Goal: Check status: Check status

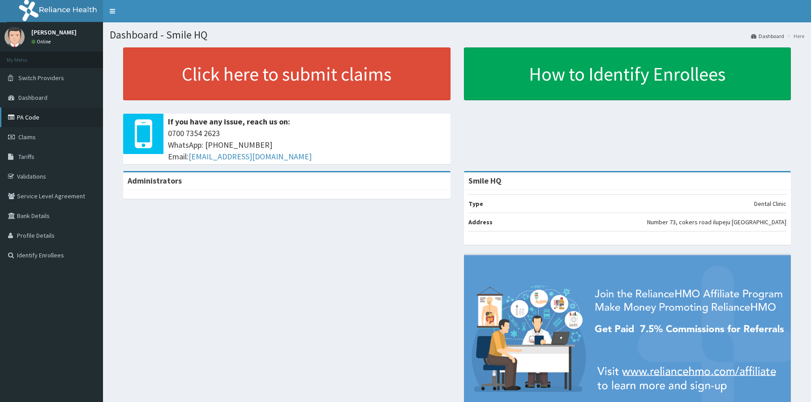
click at [44, 115] on link "PA Code" at bounding box center [51, 117] width 103 height 20
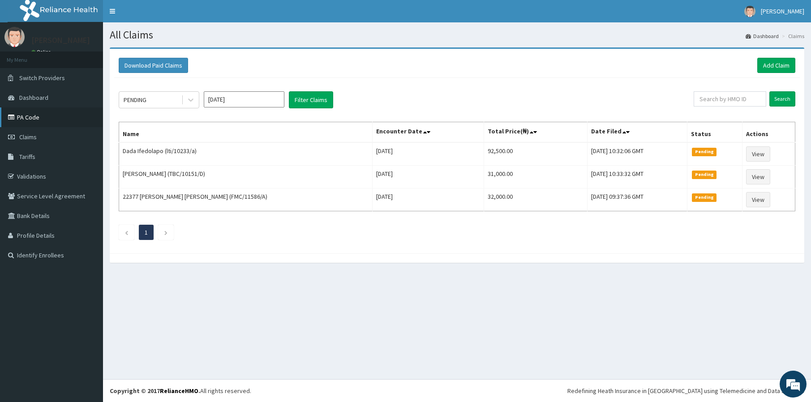
click at [39, 118] on link "PA Code" at bounding box center [51, 117] width 103 height 20
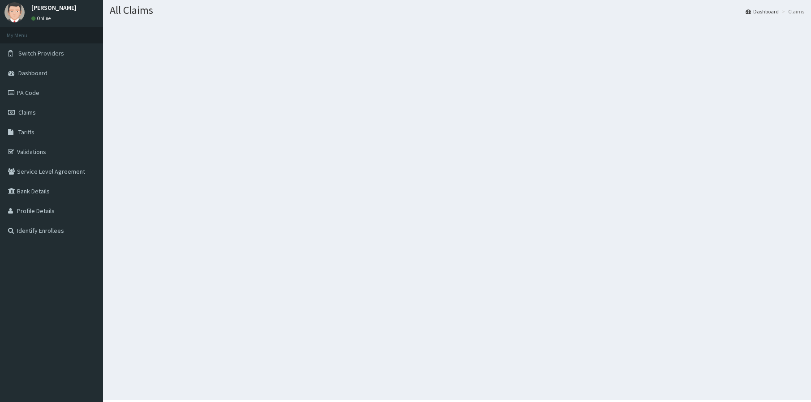
scroll to position [45, 0]
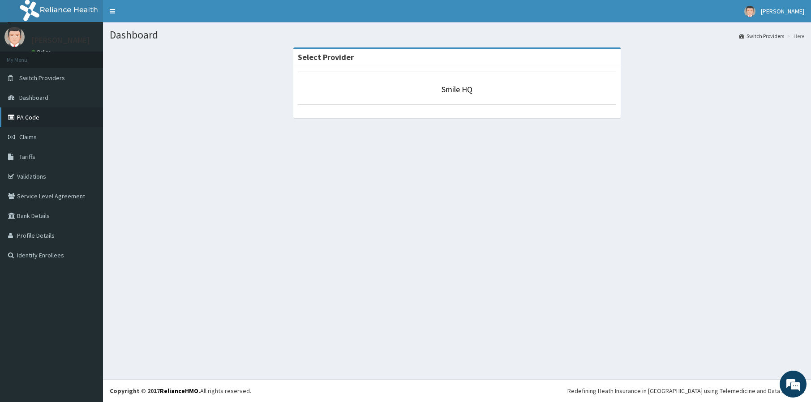
click at [42, 121] on link "PA Code" at bounding box center [51, 117] width 103 height 20
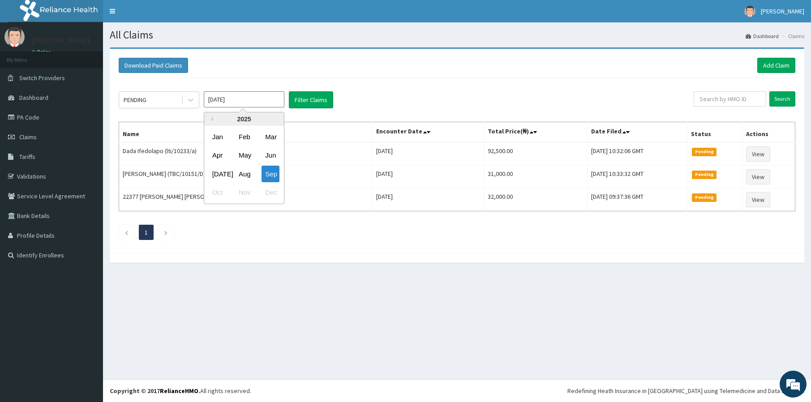
click at [257, 98] on input "[DATE]" at bounding box center [244, 99] width 81 height 16
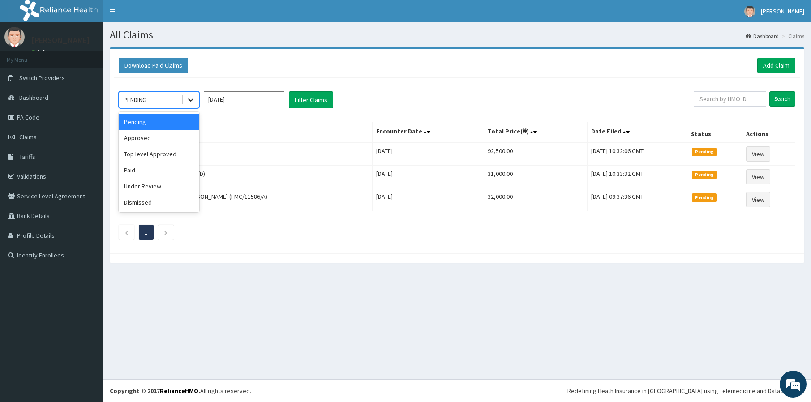
click at [188, 99] on icon at bounding box center [190, 100] width 5 height 3
click at [166, 169] on div "Paid" at bounding box center [159, 170] width 81 height 16
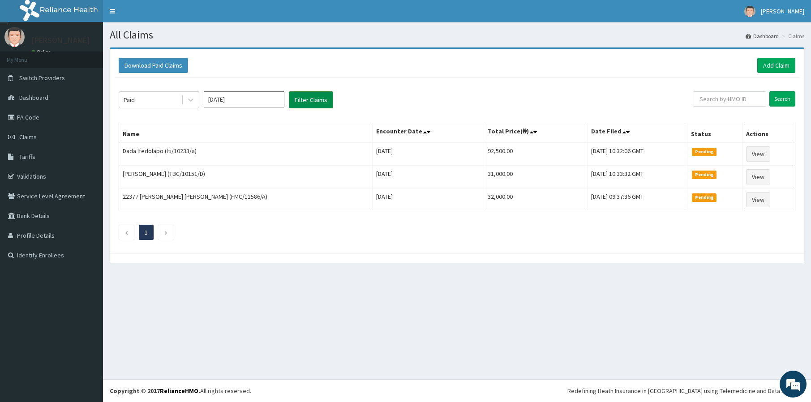
click at [313, 106] on button "Filter Claims" at bounding box center [311, 99] width 44 height 17
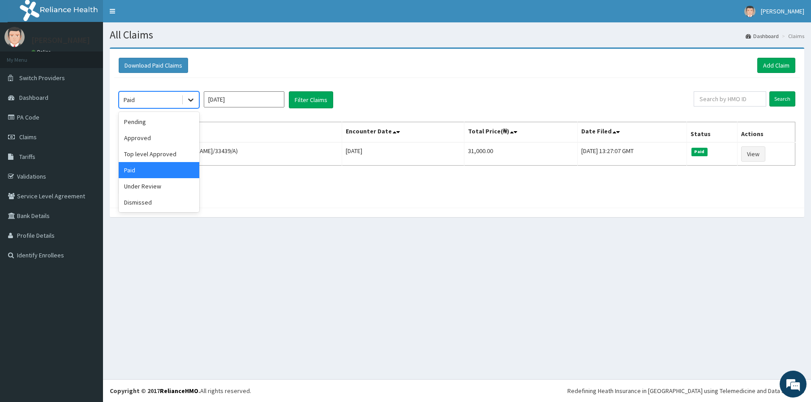
click at [191, 99] on icon at bounding box center [190, 99] width 9 height 9
click at [163, 137] on div "Approved" at bounding box center [159, 138] width 81 height 16
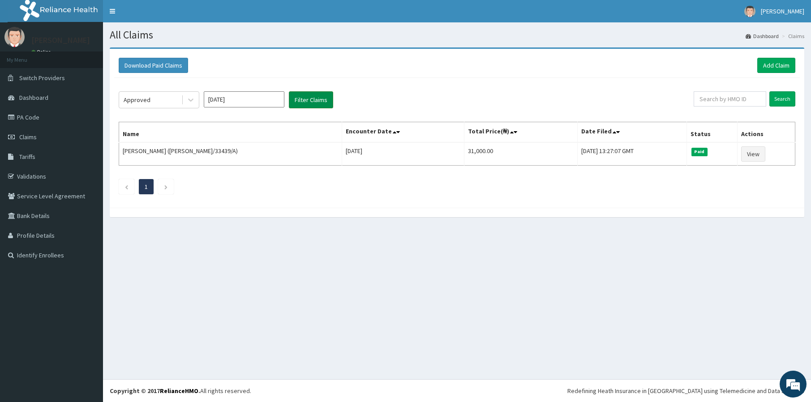
click at [321, 101] on button "Filter Claims" at bounding box center [311, 99] width 44 height 17
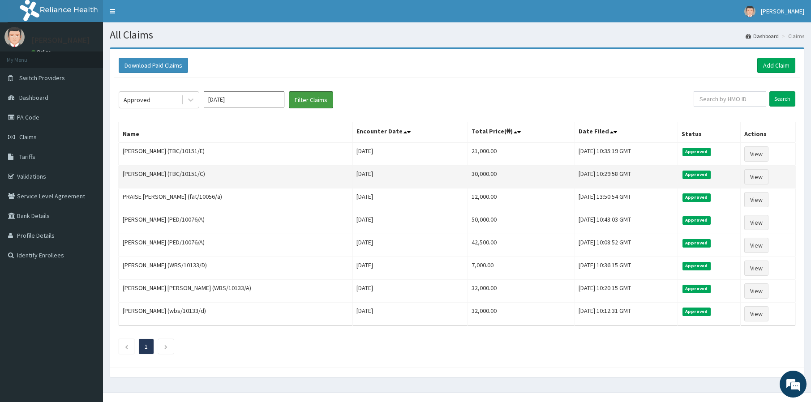
scroll to position [13, 0]
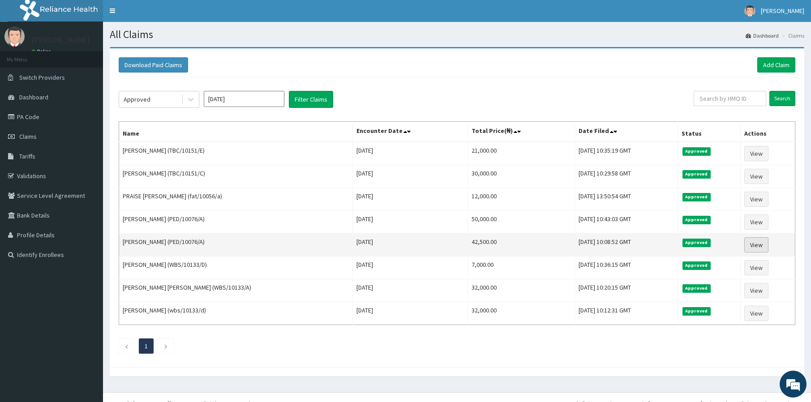
click at [762, 234] on td "View" at bounding box center [768, 245] width 55 height 23
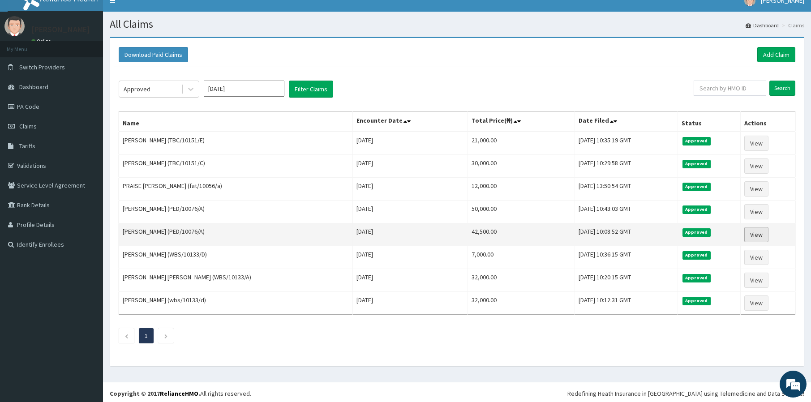
click at [762, 232] on link "View" at bounding box center [756, 234] width 24 height 15
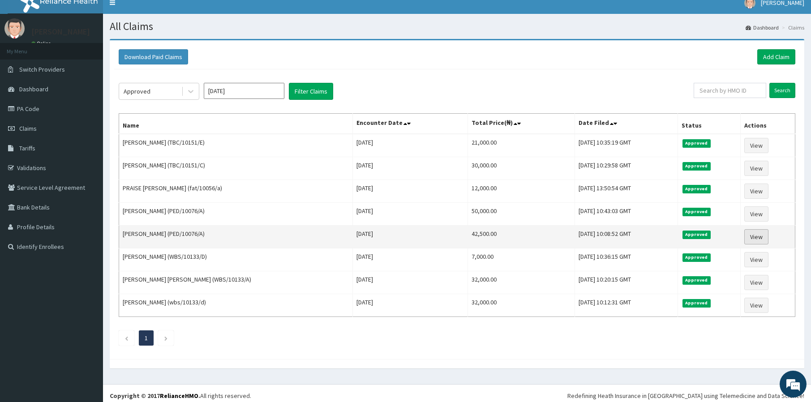
scroll to position [13, 0]
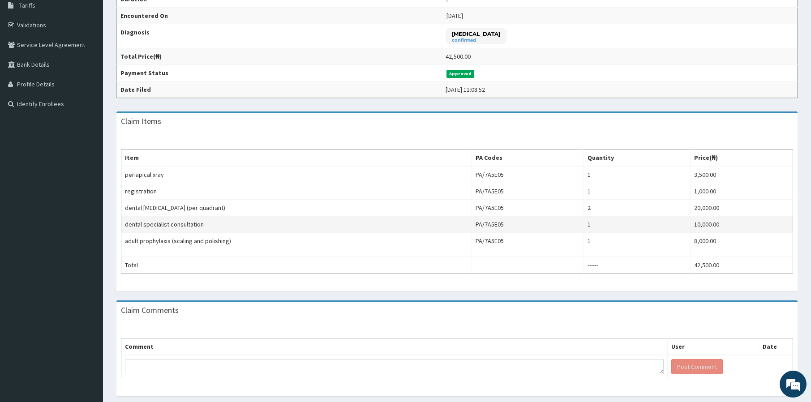
scroll to position [152, 0]
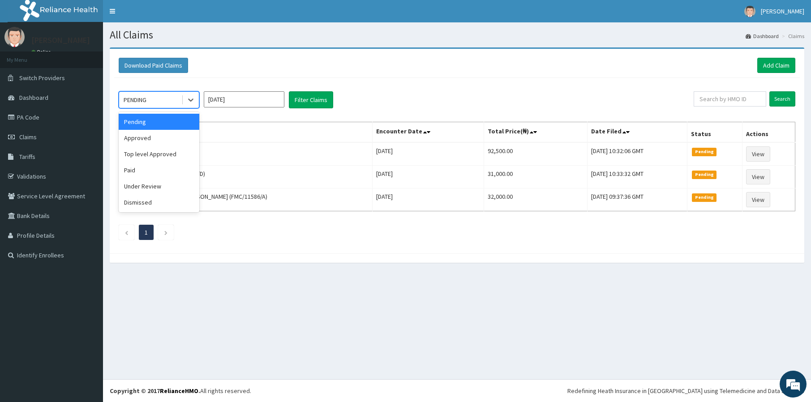
click at [152, 104] on div "PENDING" at bounding box center [150, 100] width 62 height 14
click at [167, 142] on div "Approved" at bounding box center [159, 138] width 81 height 16
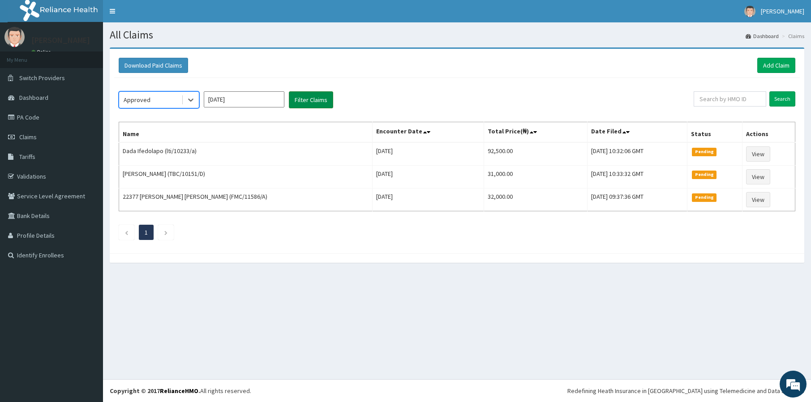
click at [307, 103] on button "Filter Claims" at bounding box center [311, 99] width 44 height 17
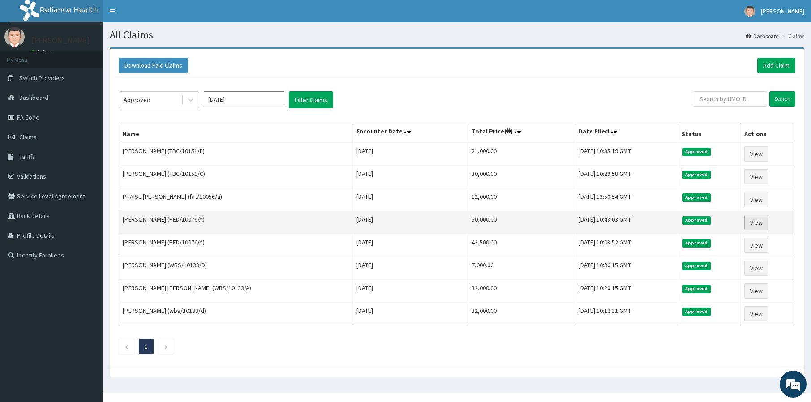
click at [755, 223] on link "View" at bounding box center [756, 222] width 24 height 15
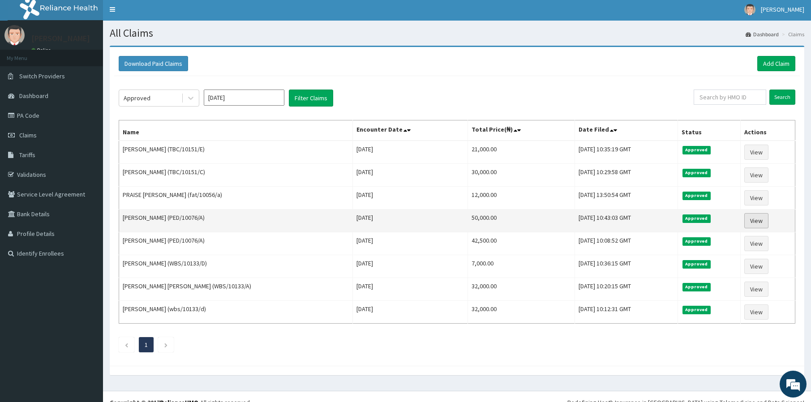
scroll to position [3, 0]
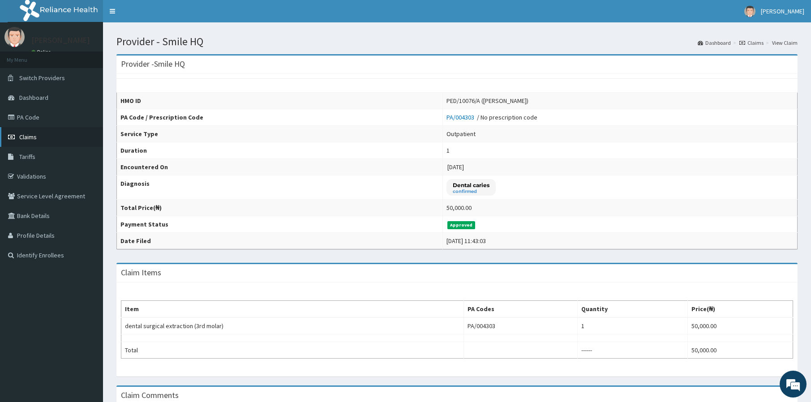
click at [47, 136] on link "Claims" at bounding box center [51, 137] width 103 height 20
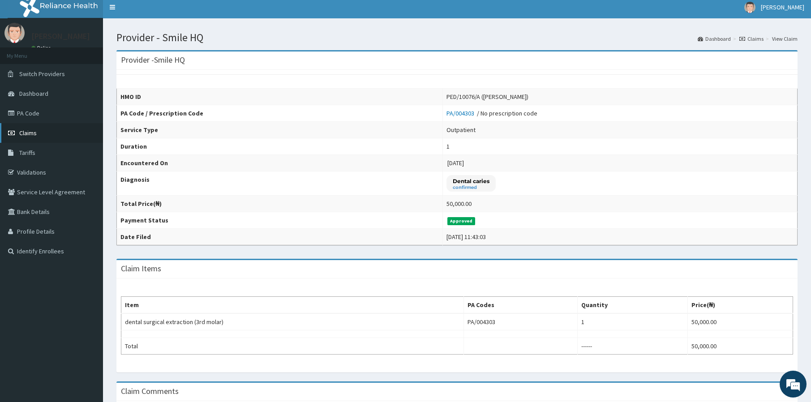
scroll to position [5, 0]
